Goal: Transaction & Acquisition: Book appointment/travel/reservation

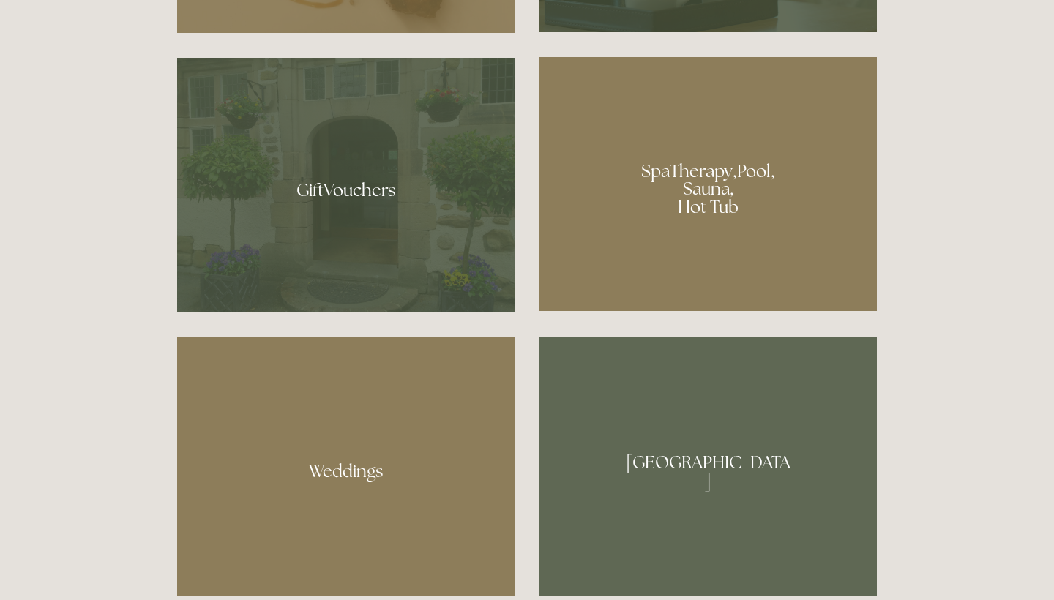
scroll to position [1188, 0]
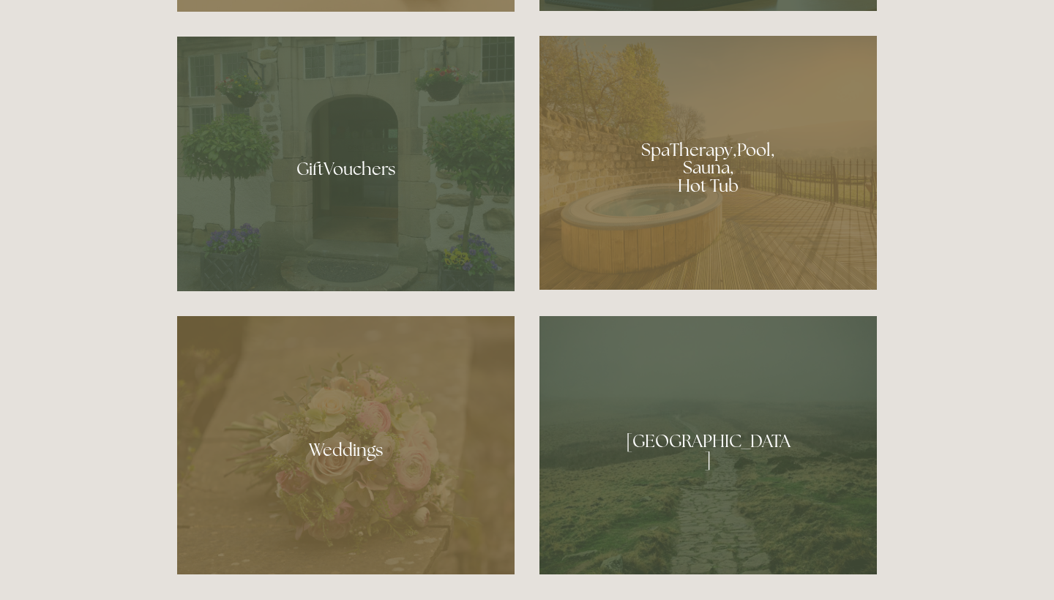
click at [744, 190] on div at bounding box center [707, 163] width 337 height 254
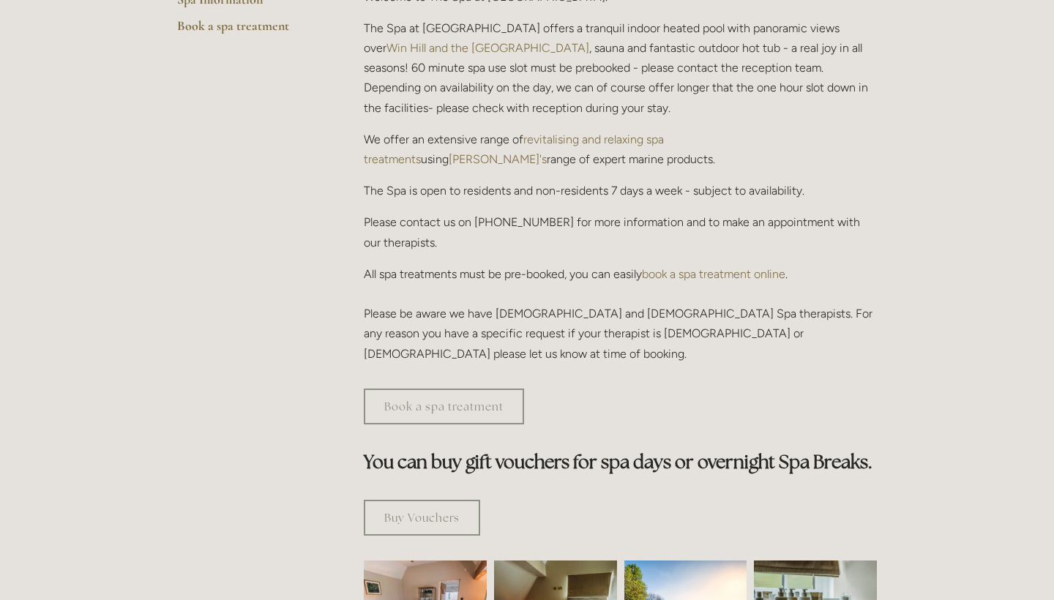
scroll to position [516, 0]
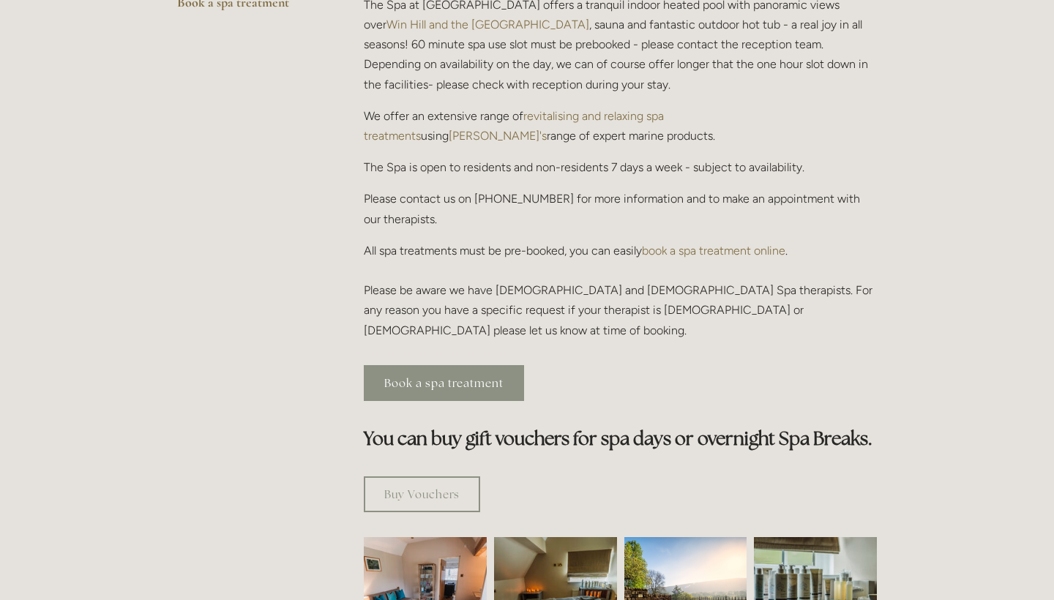
click at [444, 365] on link "Book a spa treatment" at bounding box center [444, 383] width 160 height 36
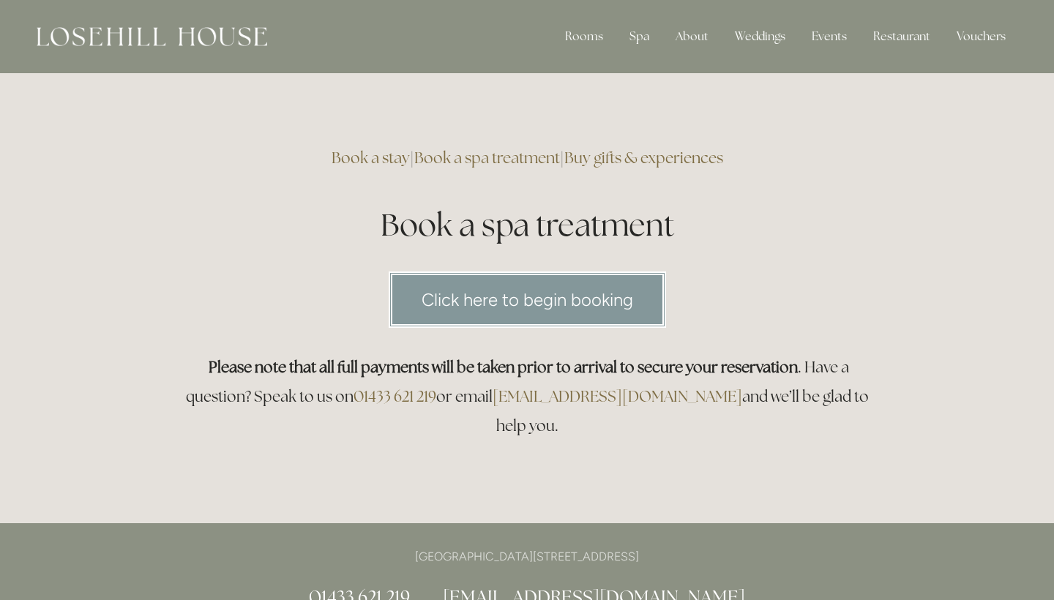
click at [473, 158] on link "Book a spa treatment" at bounding box center [487, 158] width 146 height 20
click at [475, 292] on link "Click here to begin booking" at bounding box center [527, 300] width 277 height 56
click at [167, 38] on img at bounding box center [152, 36] width 231 height 19
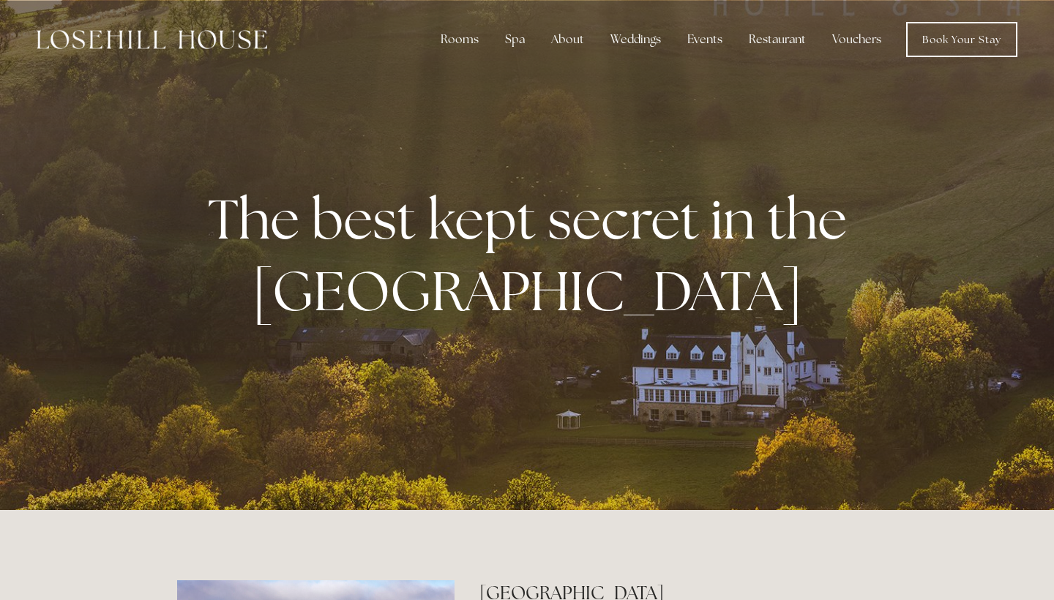
click at [854, 3] on div "Rooms Rooms Your Stay Book a stay Offers Spa About" at bounding box center [527, 39] width 1025 height 79
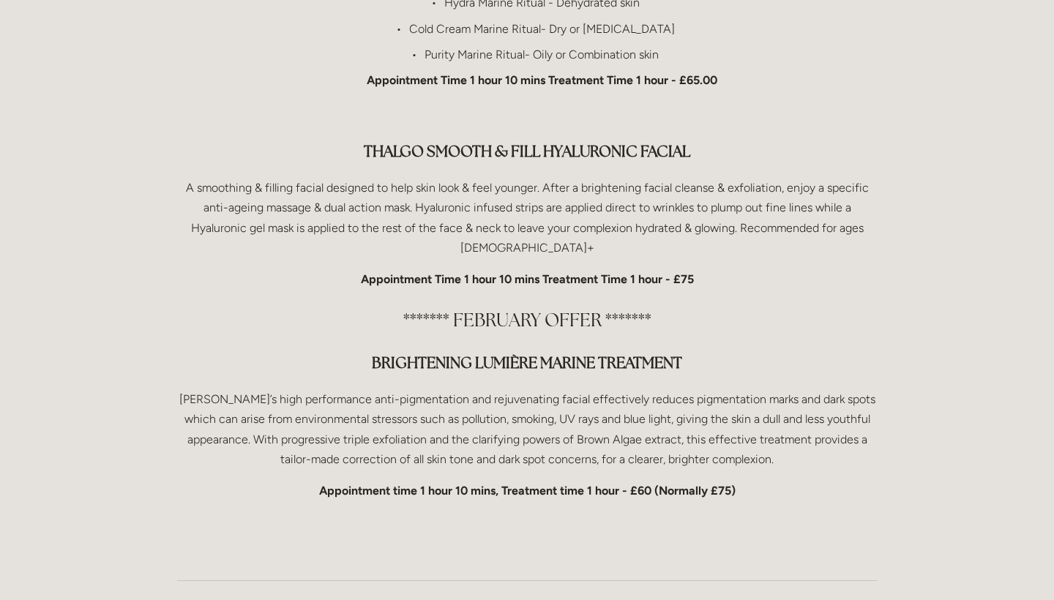
scroll to position [2118, 0]
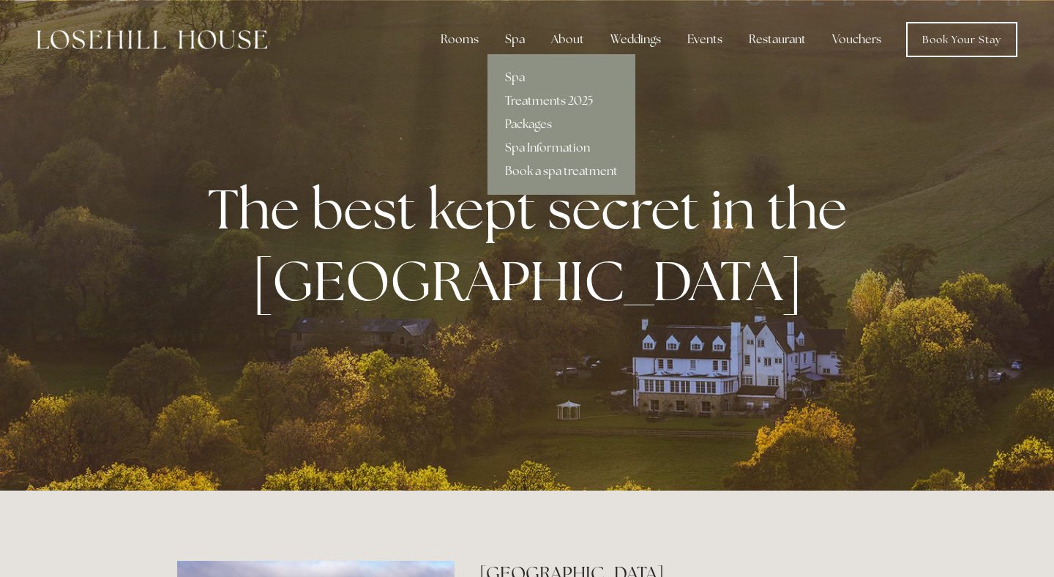
click at [513, 42] on div "Spa" at bounding box center [514, 39] width 43 height 29
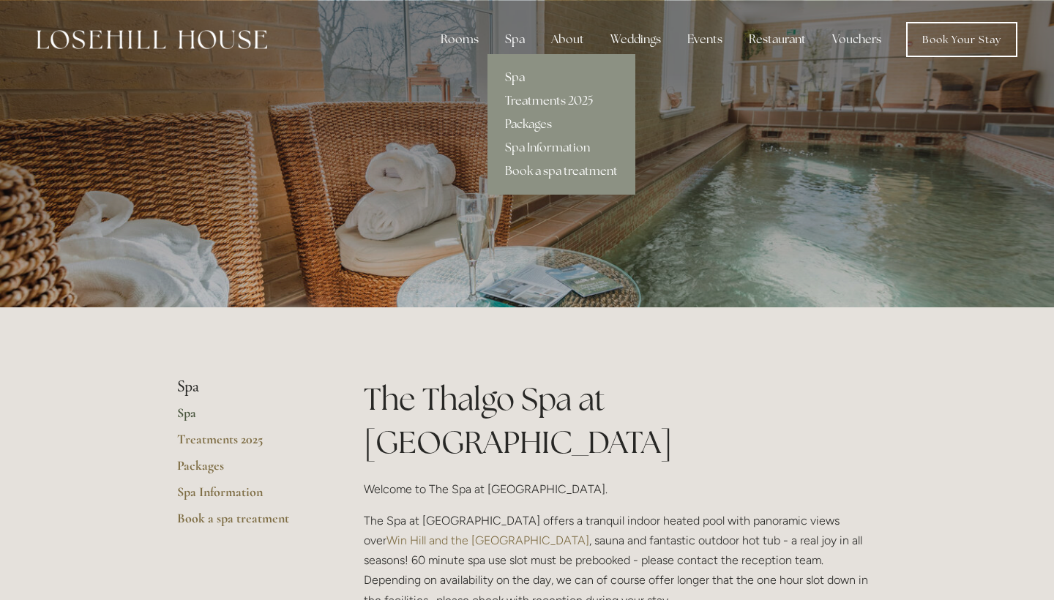
click at [534, 94] on link "Treatments 2025" at bounding box center [562, 100] width 148 height 23
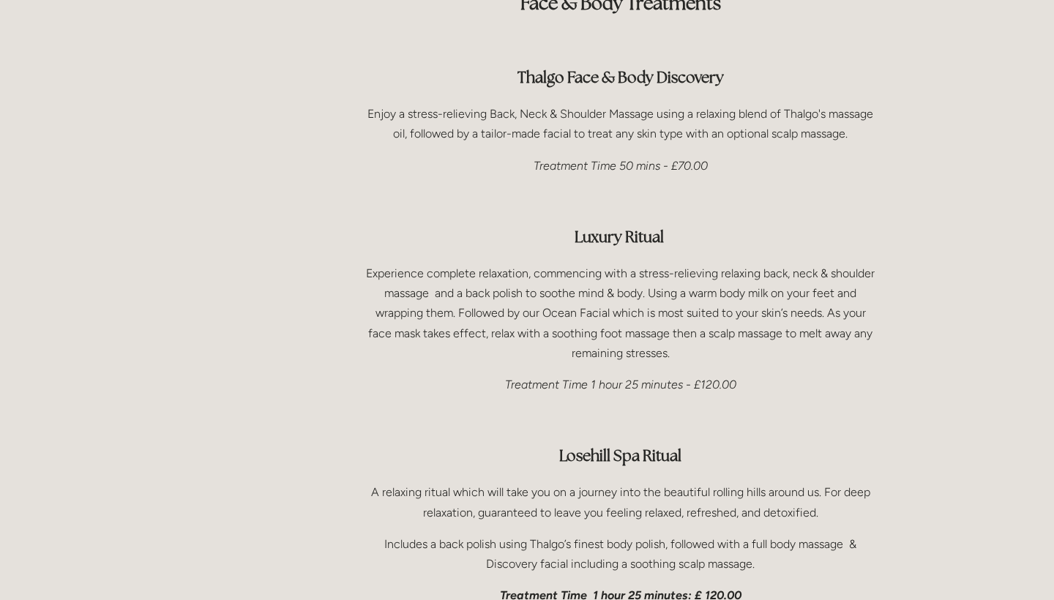
scroll to position [1995, 0]
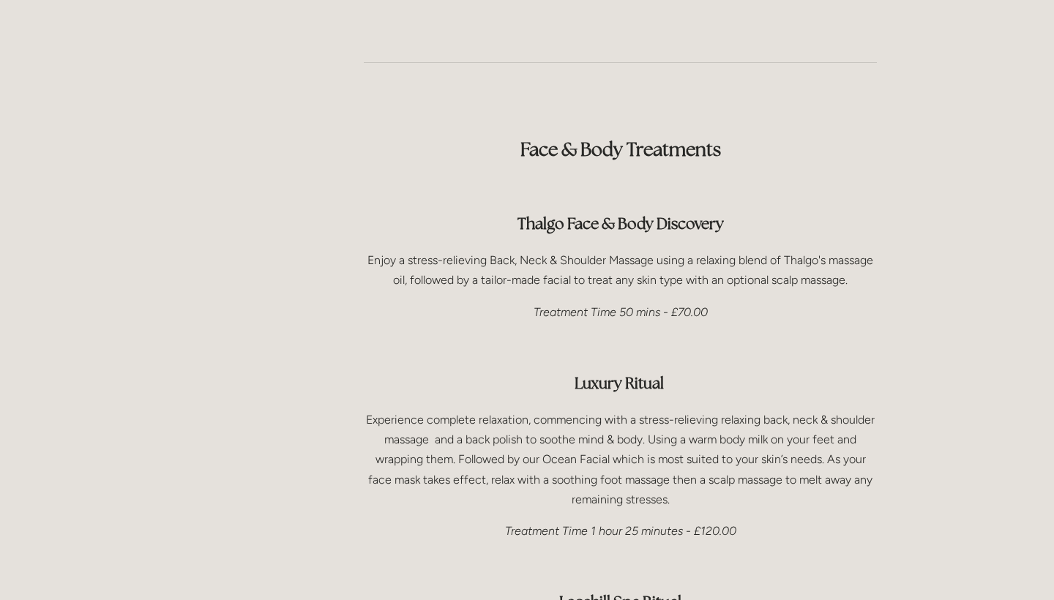
drag, startPoint x: 509, startPoint y: 174, endPoint x: 832, endPoint y: 178, distance: 323.6
click at [832, 209] on h3 "Thalgo Face & Body Discovery" at bounding box center [620, 223] width 513 height 29
click at [519, 196] on div "Face & Body Treatments Thalgo Face & Body Discovery Enjoy a stress-relieving Ba…" at bounding box center [620, 431] width 513 height 641
drag, startPoint x: 507, startPoint y: 179, endPoint x: 840, endPoint y: 179, distance: 332.3
click at [840, 209] on h3 "Thalgo Face & Body Discovery" at bounding box center [620, 223] width 513 height 29
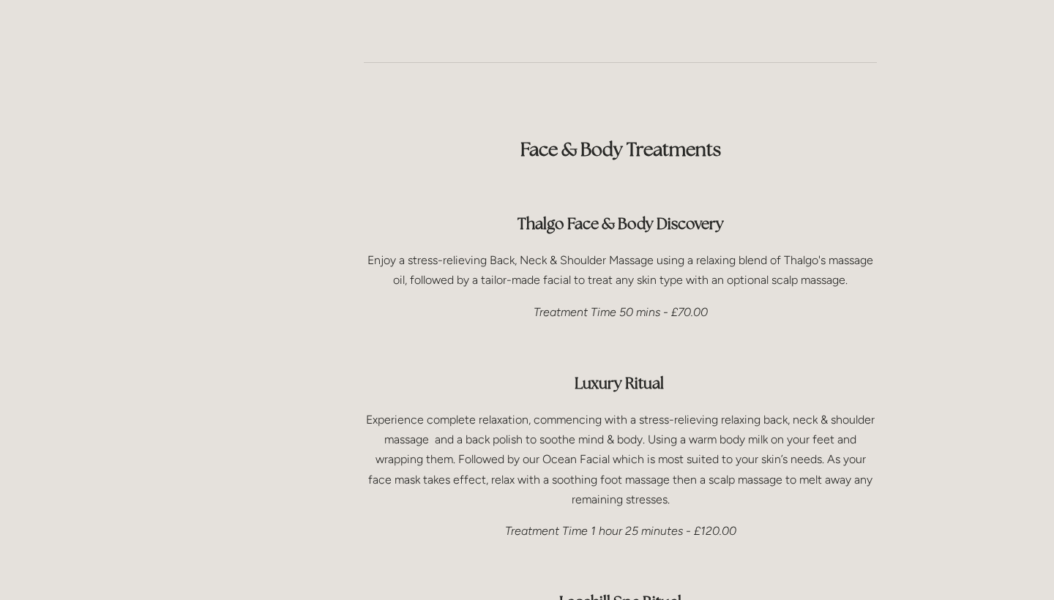
click at [494, 209] on h3 "Thalgo Face & Body Discovery" at bounding box center [620, 223] width 513 height 29
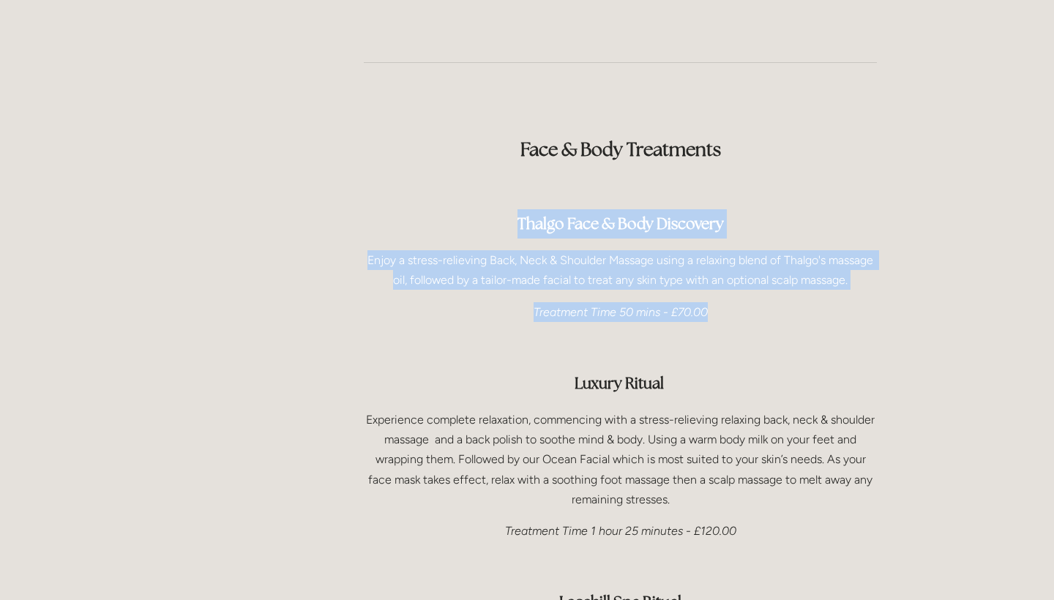
drag, startPoint x: 489, startPoint y: 171, endPoint x: 767, endPoint y: 258, distance: 291.7
click at [767, 260] on div "Face & Body Treatments Thalgo Face & Body Discovery Enjoy a stress-relieving Ba…" at bounding box center [620, 431] width 513 height 641
click at [740, 302] on p "Treatment Time 50 mins - £70.00" at bounding box center [620, 312] width 513 height 20
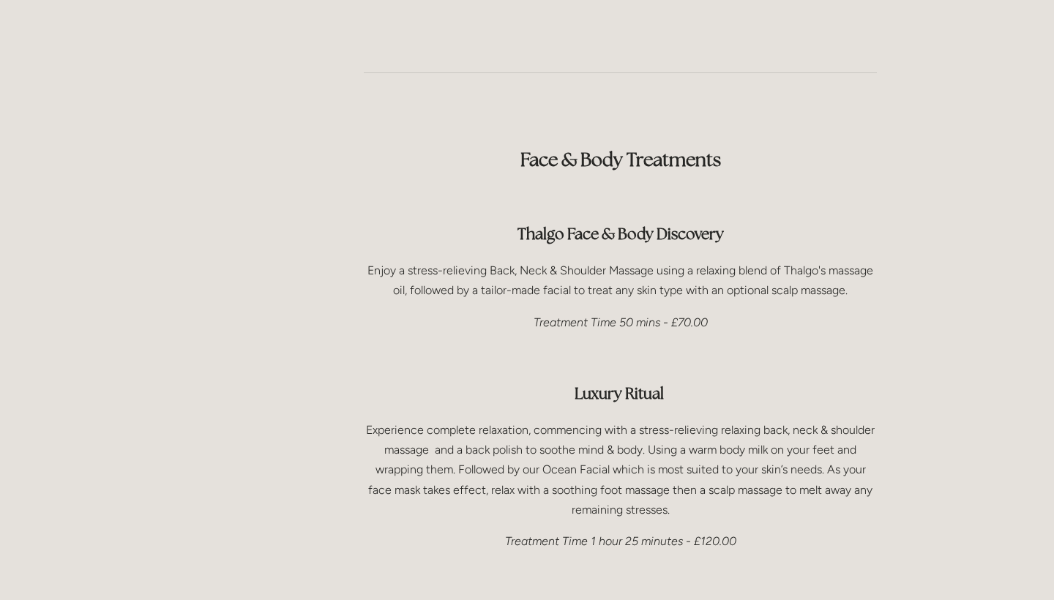
scroll to position [1878, 0]
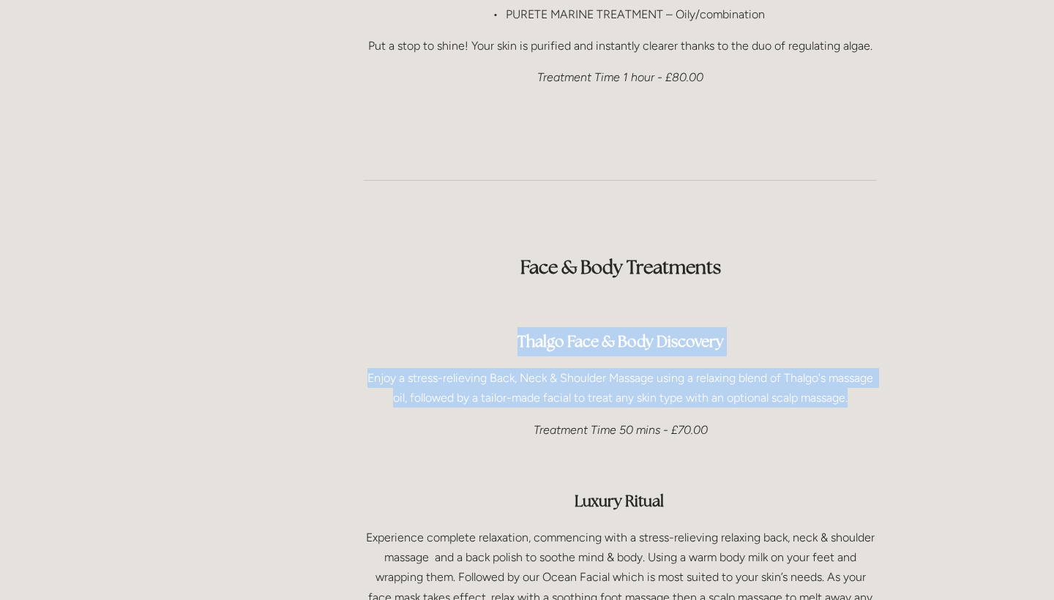
drag, startPoint x: 510, startPoint y: 296, endPoint x: 885, endPoint y: 337, distance: 377.0
click at [886, 353] on div "Face & Body Treatments Thalgo Face & Body Discovery Enjoy a stress-relieving Ba…" at bounding box center [620, 549] width 538 height 665
click at [885, 337] on div "Face & Body Treatments Thalgo Face & Body Discovery Enjoy a stress-relieving Ba…" at bounding box center [620, 549] width 538 height 665
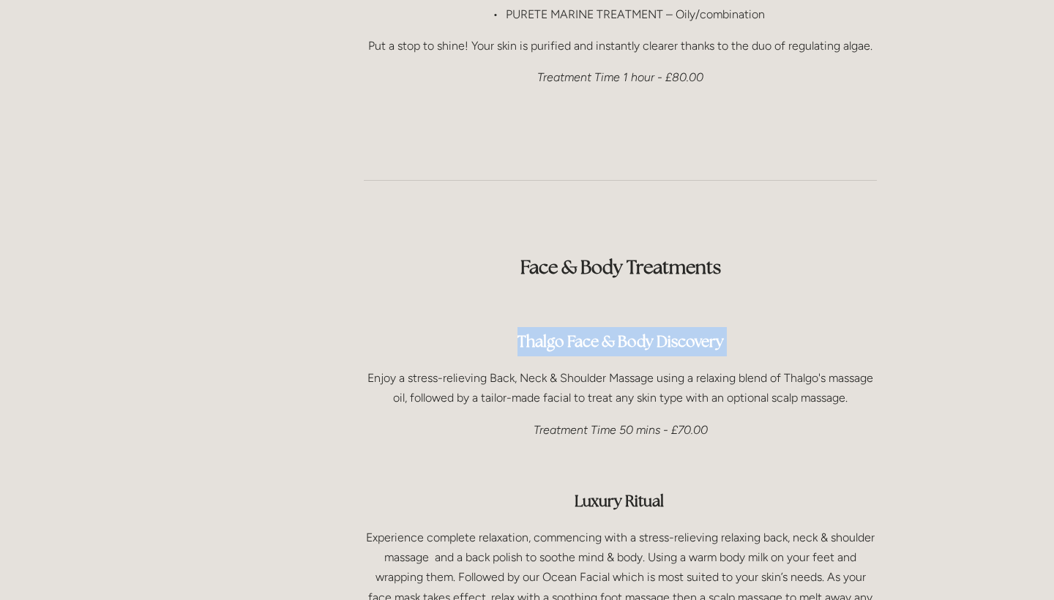
drag, startPoint x: 505, startPoint y: 292, endPoint x: 766, endPoint y: 315, distance: 262.3
click at [766, 316] on div "Face & Body Treatments Thalgo Face & Body Discovery Enjoy a stress-relieving Ba…" at bounding box center [620, 549] width 513 height 641
click at [415, 313] on div "Face & Body Treatments Thalgo Face & Body Discovery Enjoy a stress-relieving Ba…" at bounding box center [620, 549] width 513 height 641
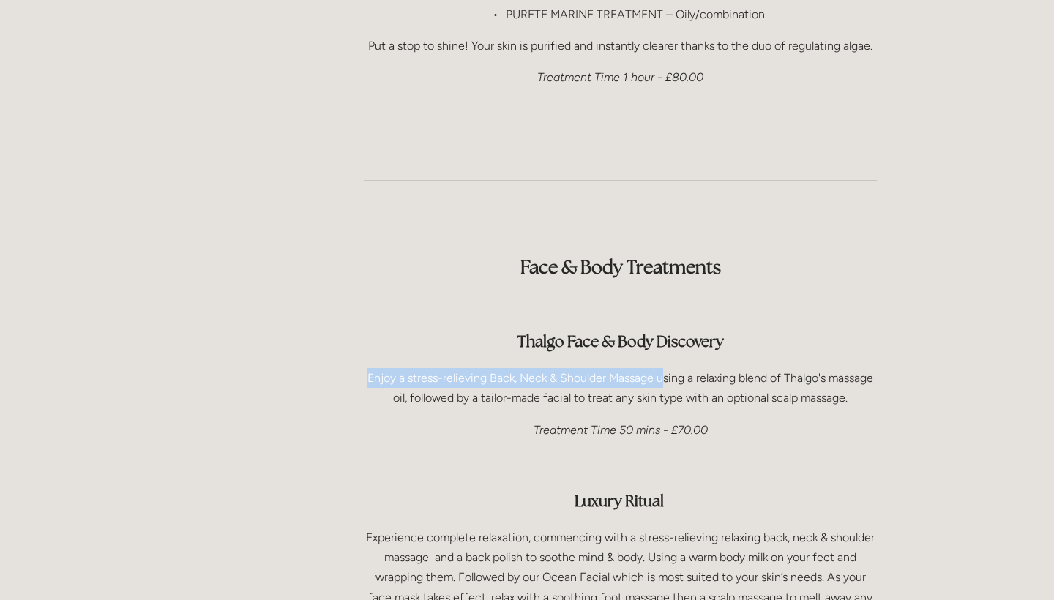
drag, startPoint x: 366, startPoint y: 331, endPoint x: 662, endPoint y: 329, distance: 295.7
click at [662, 368] on p "Enjoy a stress-relieving Back, Neck & Shoulder Massage using a relaxing blend o…" at bounding box center [620, 388] width 513 height 40
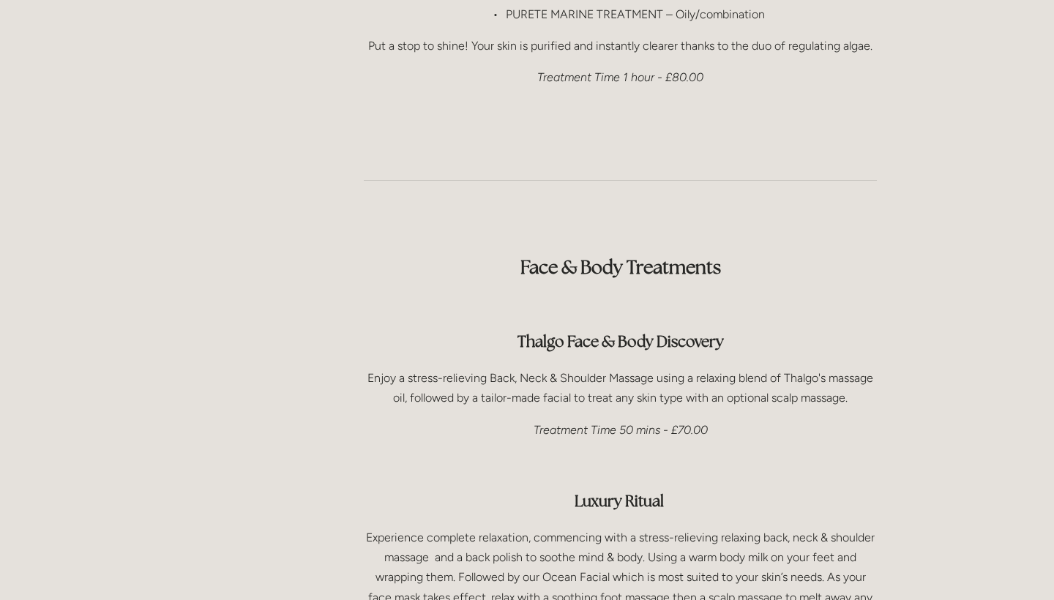
click at [799, 368] on p "Enjoy a stress-relieving Back, Neck & Shoulder Massage using a relaxing blend o…" at bounding box center [620, 388] width 513 height 40
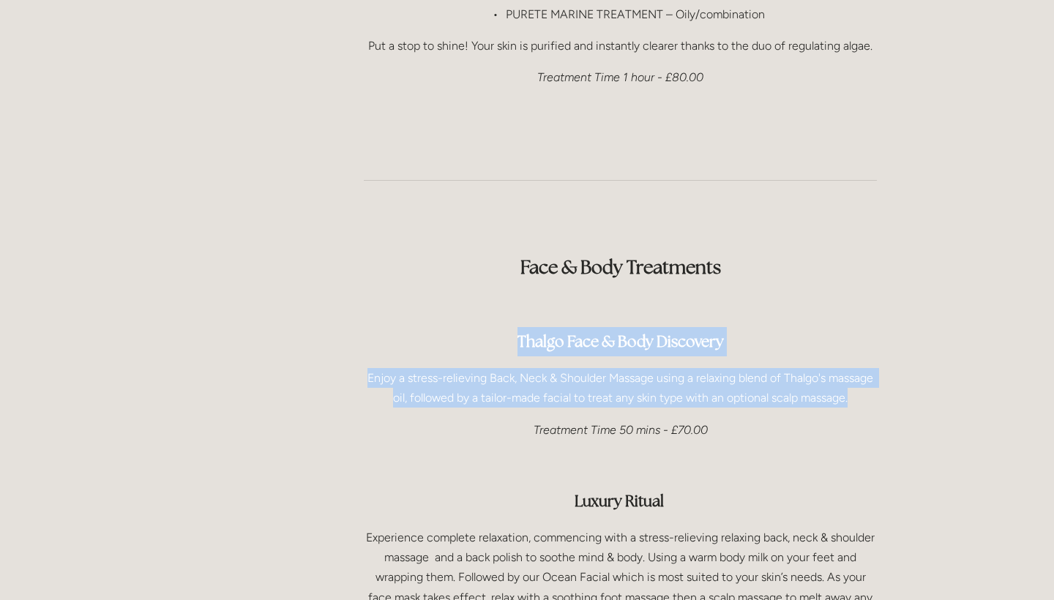
drag, startPoint x: 854, startPoint y: 346, endPoint x: 512, endPoint y: 288, distance: 347.4
click at [510, 288] on div "Face & Body Treatments Thalgo Face & Body Discovery Enjoy a stress-relieving Ba…" at bounding box center [620, 549] width 513 height 641
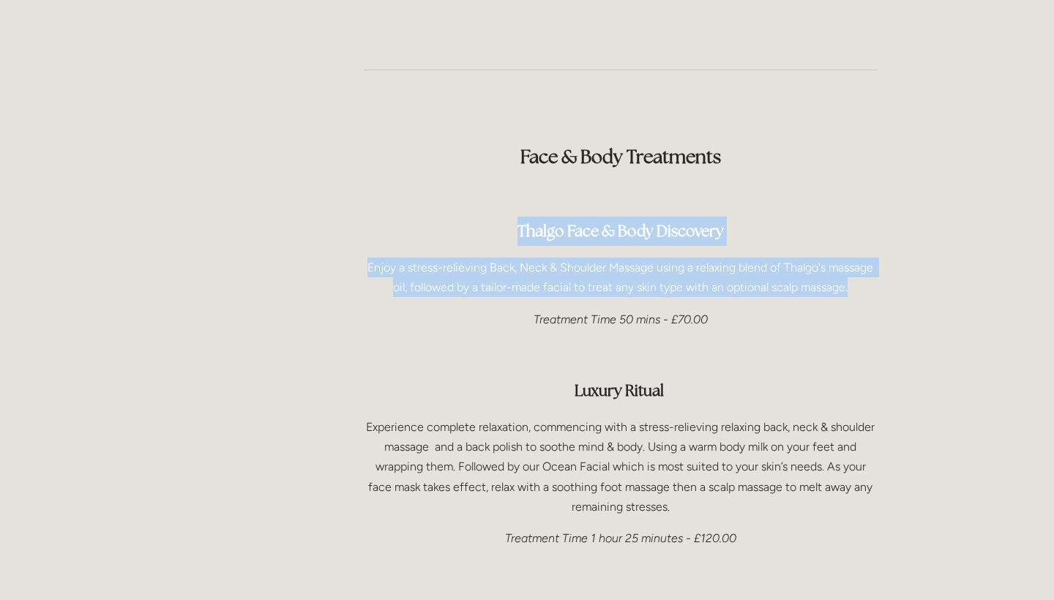
scroll to position [1986, 0]
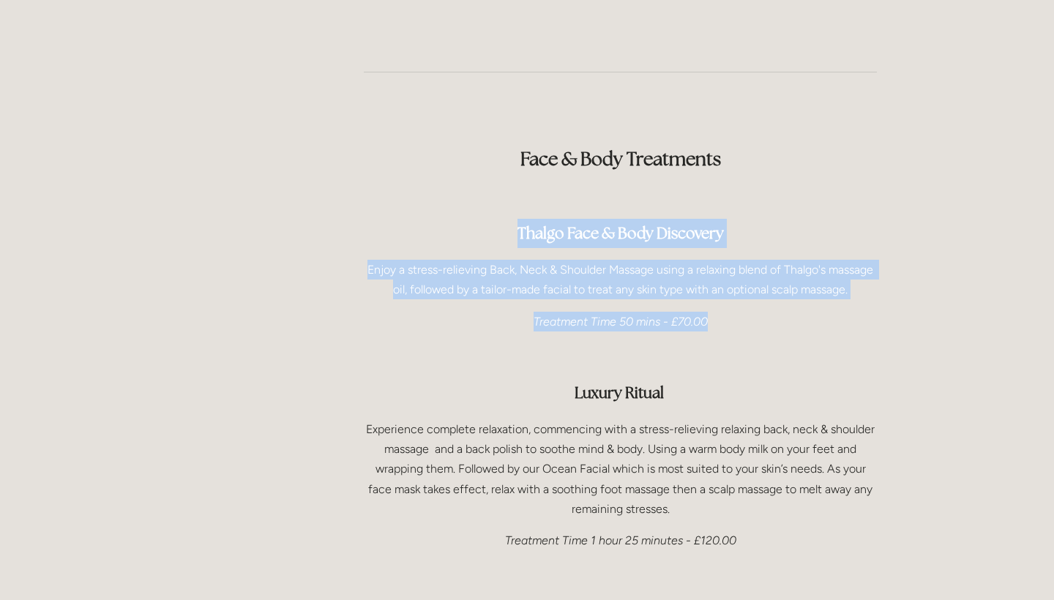
drag, startPoint x: 712, startPoint y: 269, endPoint x: 506, endPoint y: 176, distance: 226.7
click at [506, 176] on div "Face & Body Treatments Thalgo Face & Body Discovery Enjoy a stress-relieving Ba…" at bounding box center [620, 441] width 513 height 641
copy div "Thalgo Face & Body Discovery Enjoy a stress-relieving Back, Neck & Shoulder Mas…"
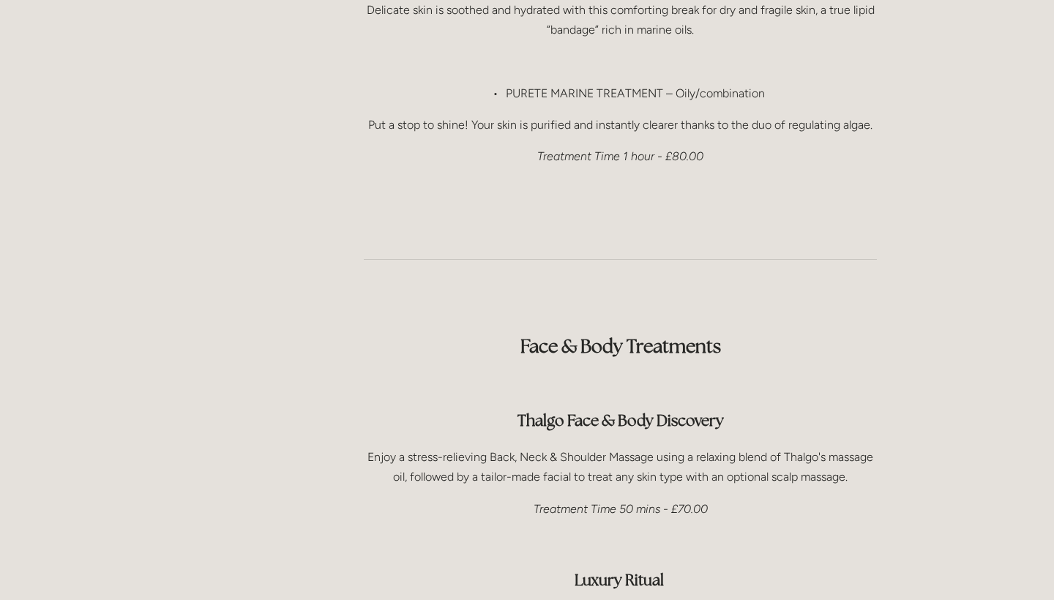
scroll to position [1828, 0]
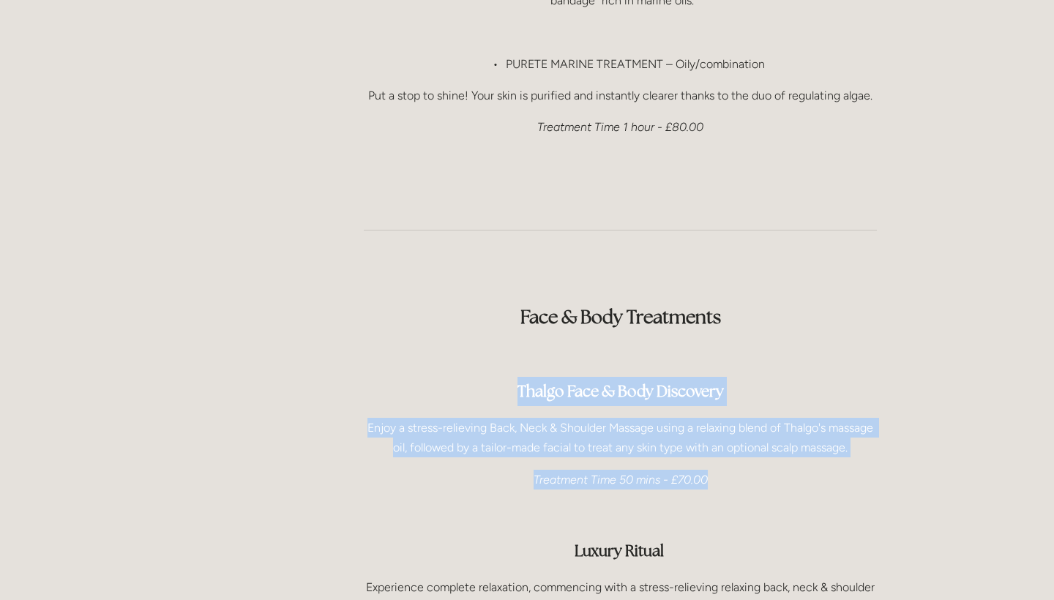
drag, startPoint x: 712, startPoint y: 430, endPoint x: 510, endPoint y: 339, distance: 220.8
click at [510, 339] on div "Face & Body Treatments Thalgo Face & Body Discovery Enjoy a stress-relieving Ba…" at bounding box center [620, 599] width 513 height 641
copy div "Thalgo Face & Body Discovery Enjoy a stress-relieving Back, Neck & Shoulder Mas…"
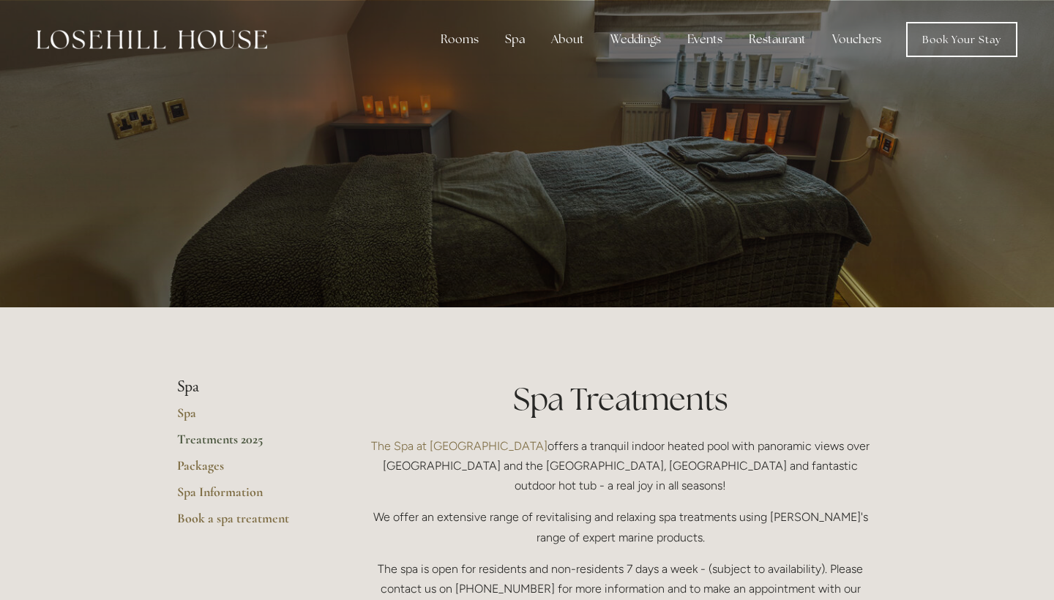
scroll to position [0, 0]
click at [184, 40] on img at bounding box center [152, 39] width 231 height 19
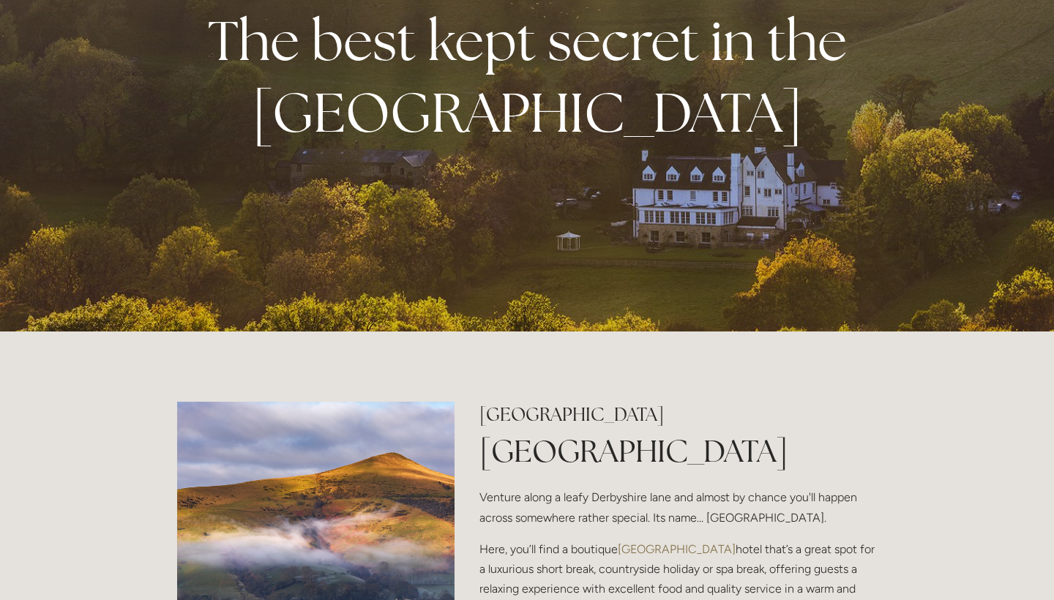
scroll to position [198, 0]
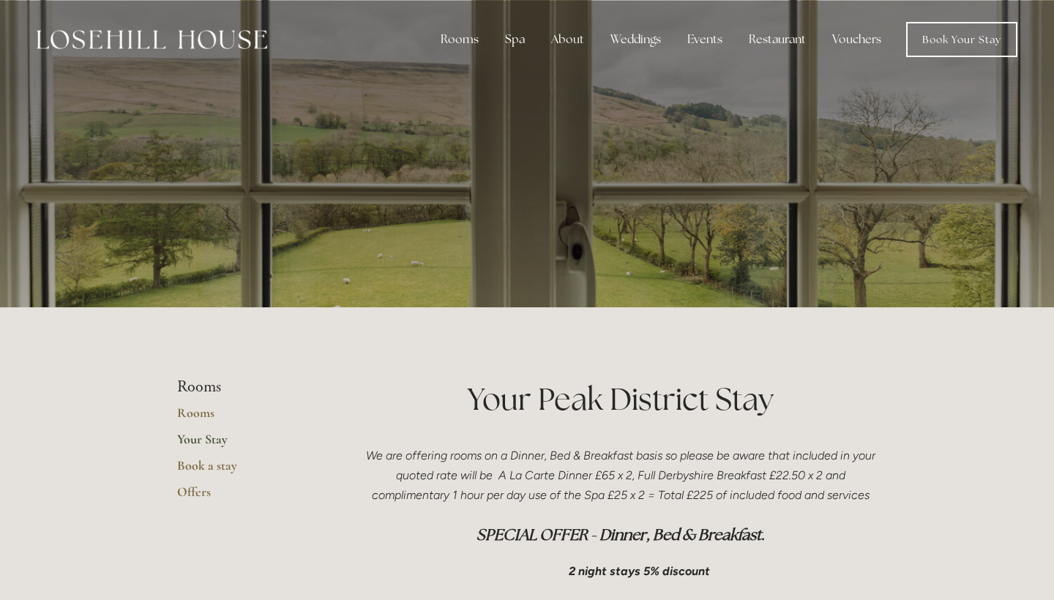
scroll to position [1, 0]
click at [516, 474] on em "We are offering rooms on a Dinner, Bed & Breakfast basis so please be aware tha…" at bounding box center [622, 474] width 512 height 53
drag, startPoint x: 516, startPoint y: 474, endPoint x: 632, endPoint y: 471, distance: 116.4
click at [632, 474] on em "We are offering rooms on a Dinner, Bed & Breakfast basis so please be aware tha…" at bounding box center [622, 474] width 512 height 53
click at [632, 471] on em "We are offering rooms on a Dinner, Bed & Breakfast basis so please be aware tha…" at bounding box center [622, 474] width 512 height 53
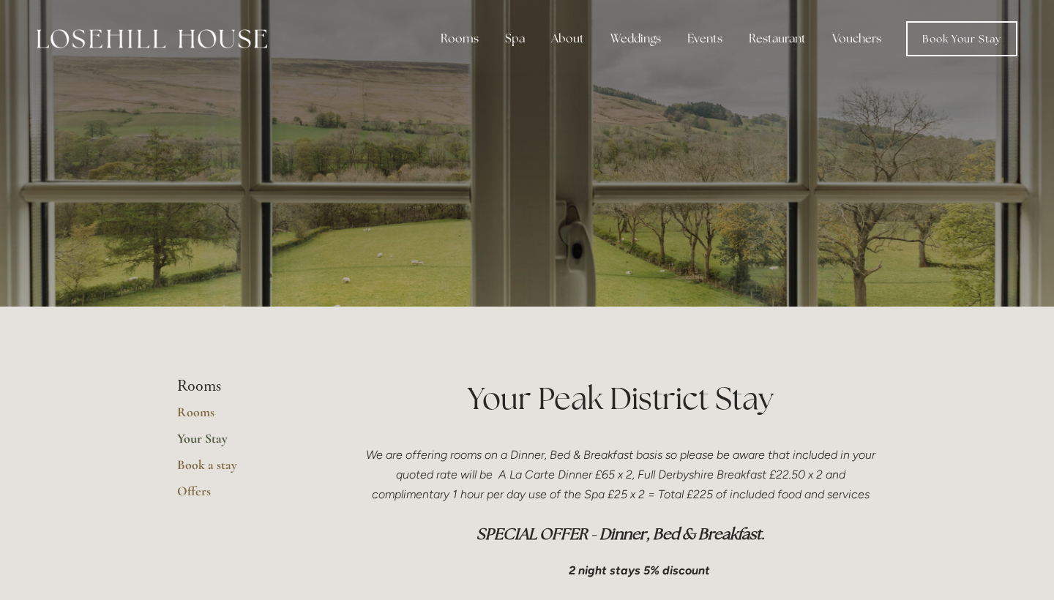
click at [511, 472] on em "We are offering rooms on a Dinner, Bed & Breakfast basis so please be aware tha…" at bounding box center [622, 474] width 512 height 53
drag, startPoint x: 511, startPoint y: 472, endPoint x: 643, endPoint y: 474, distance: 132.5
click at [643, 474] on em "We are offering rooms on a Dinner, Bed & Breakfast basis so please be aware tha…" at bounding box center [622, 474] width 512 height 53
copy em "A La Carte Dinner £65 x 2,"
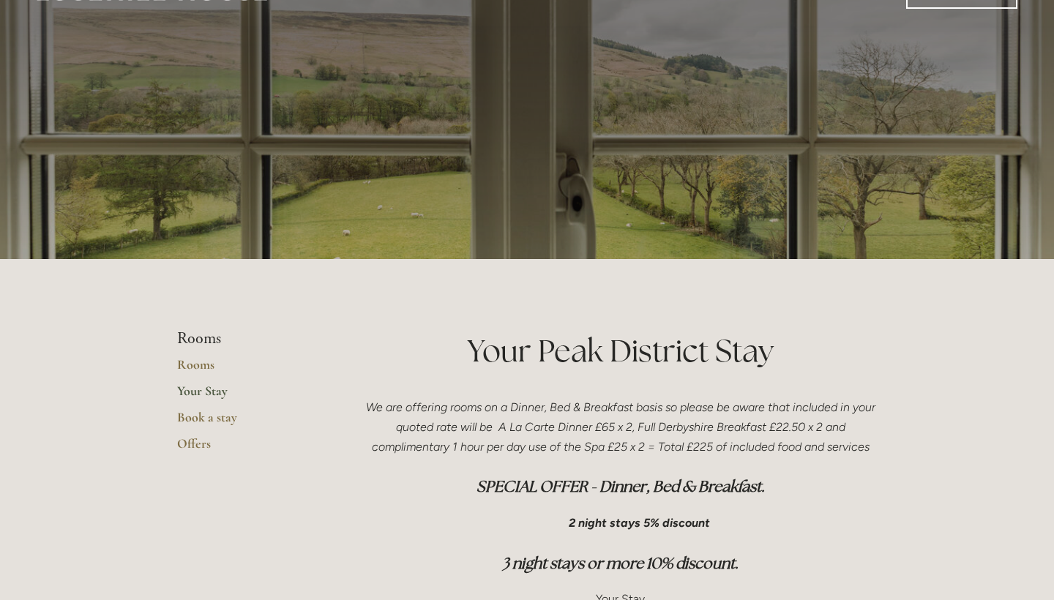
click at [660, 428] on em "We are offering rooms on a Dinner, Bed & Breakfast basis so please be aware tha…" at bounding box center [622, 426] width 512 height 53
drag, startPoint x: 660, startPoint y: 428, endPoint x: 835, endPoint y: 430, distance: 175.0
click at [835, 430] on em "We are offering rooms on a Dinner, Bed & Breakfast basis so please be aware tha…" at bounding box center [622, 426] width 512 height 53
copy em "Full Derbyshire Breakfast £22.50 x 2"
